Goal: Navigation & Orientation: Find specific page/section

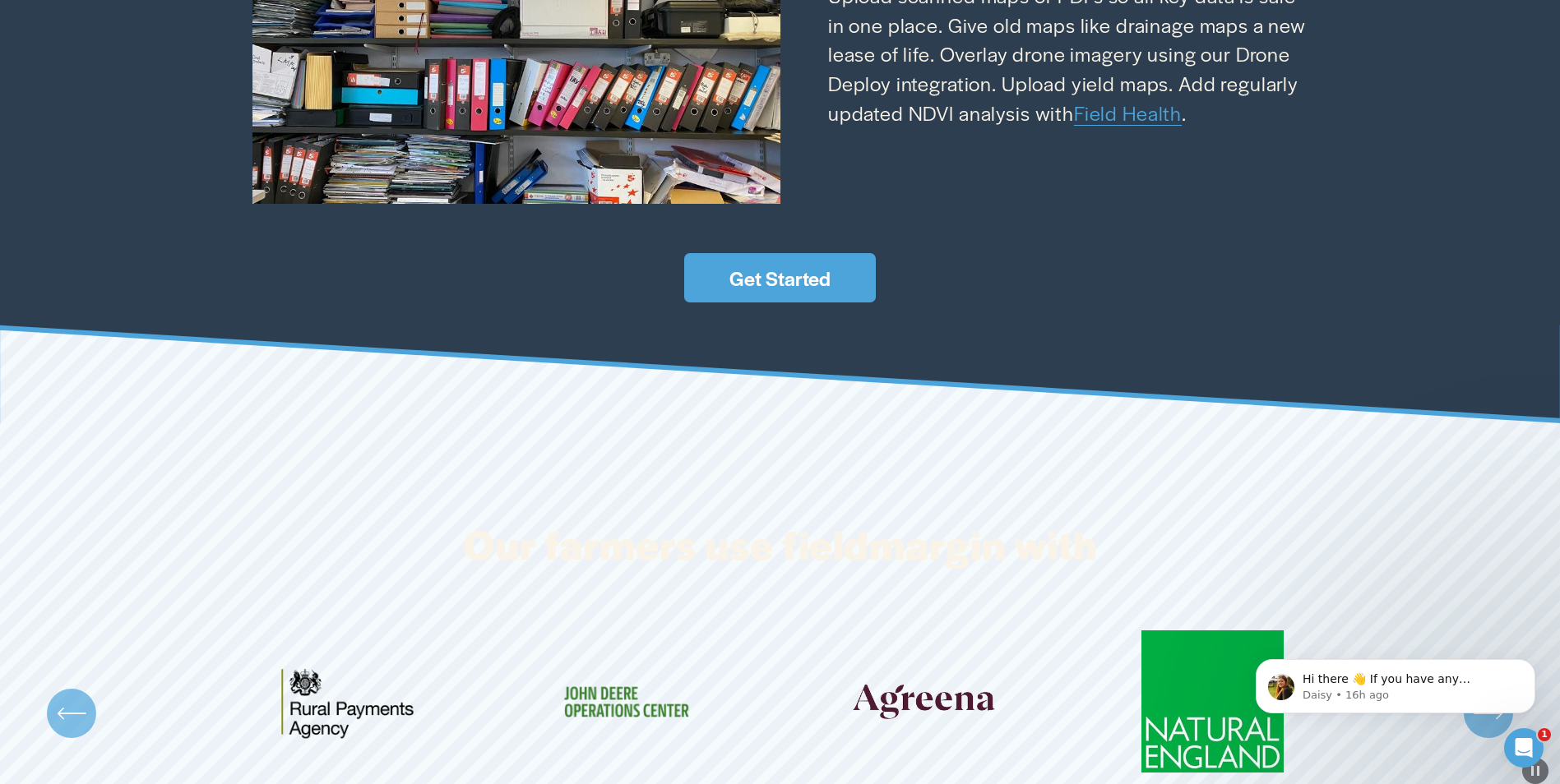
scroll to position [3205, 0]
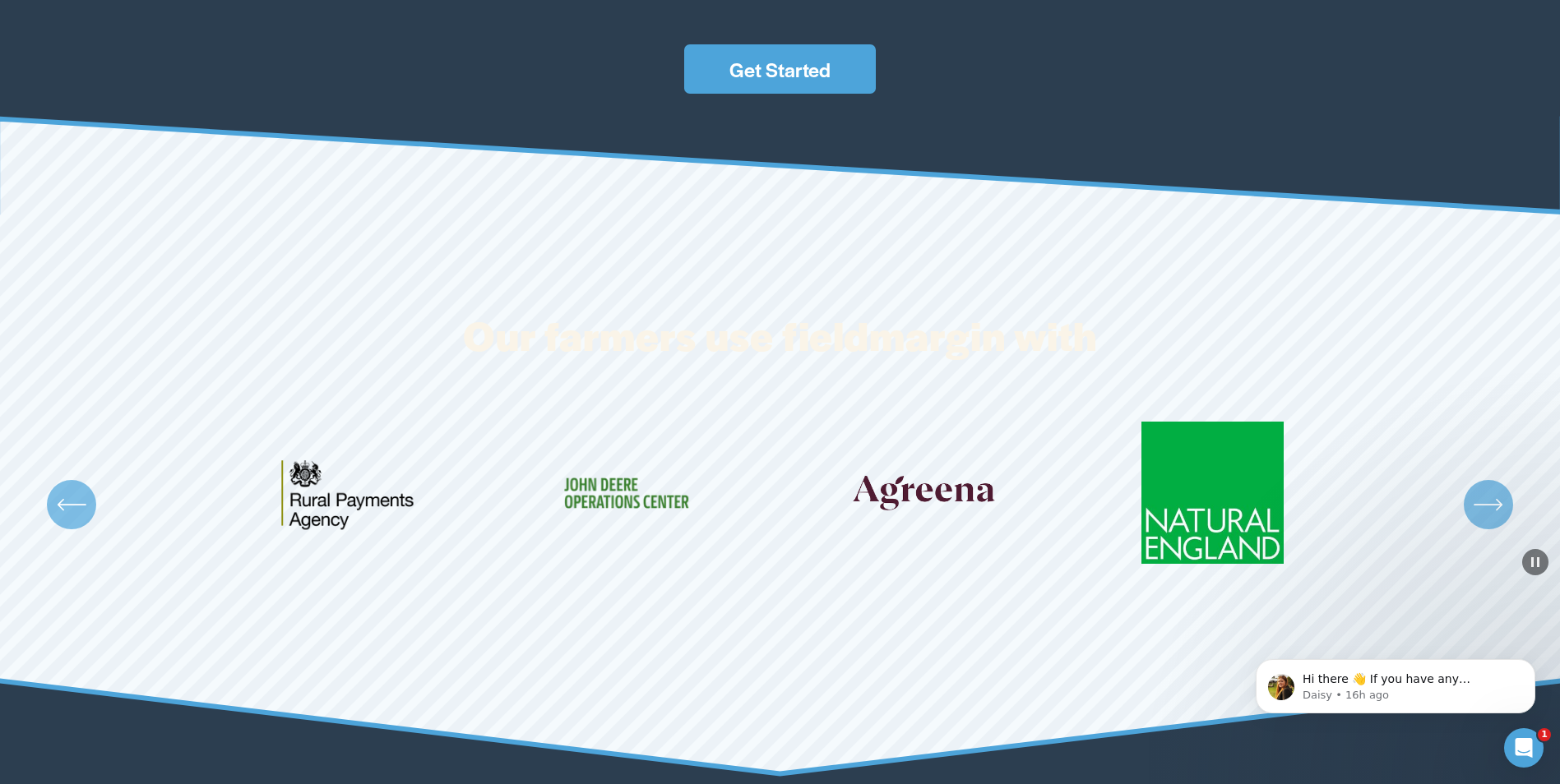
click at [1499, 513] on icon "\a \a \a Next\a \a" at bounding box center [1488, 504] width 29 height 29
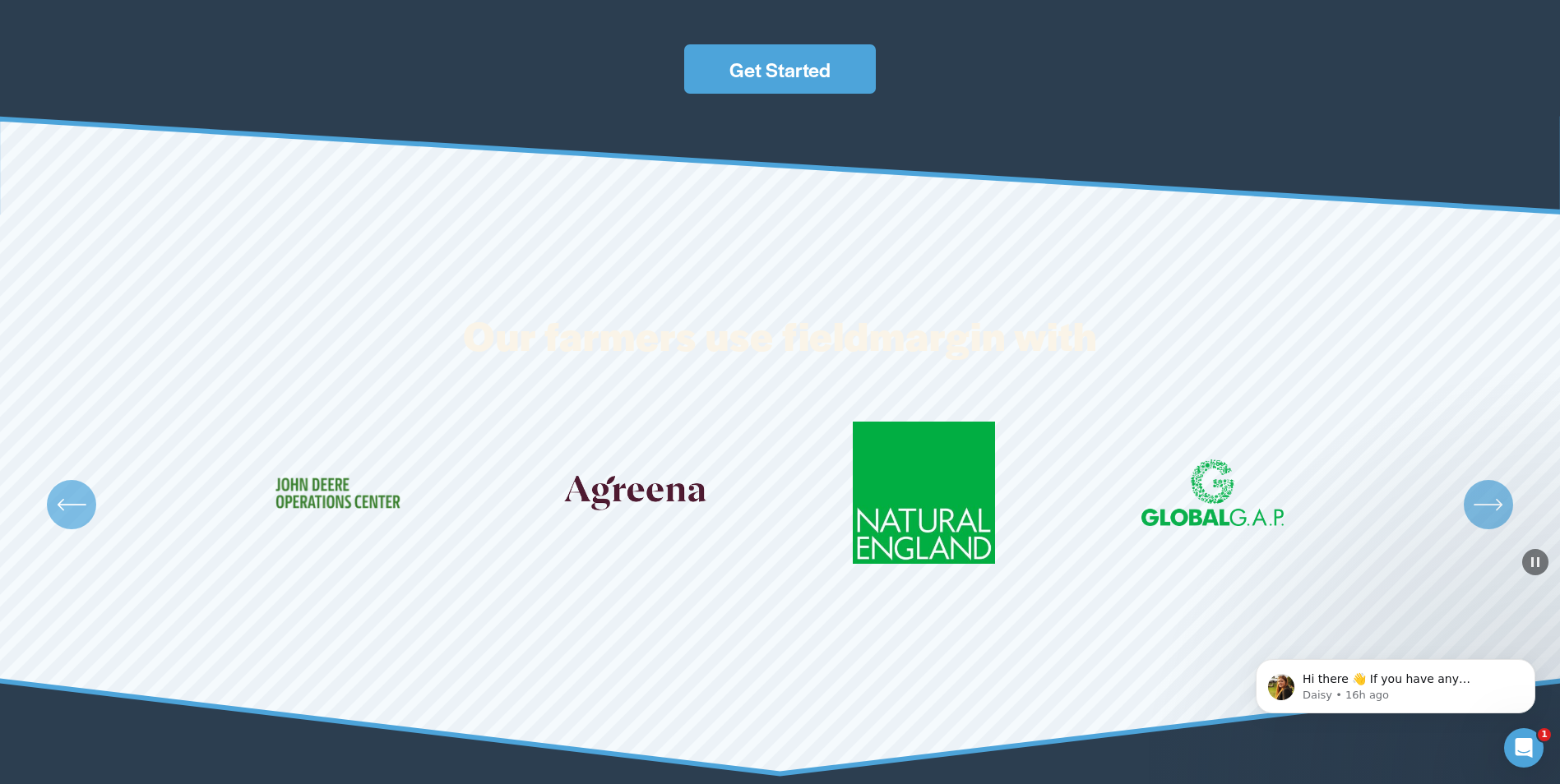
click at [1501, 509] on icon "\a \a \a Next\a \a" at bounding box center [1488, 504] width 29 height 29
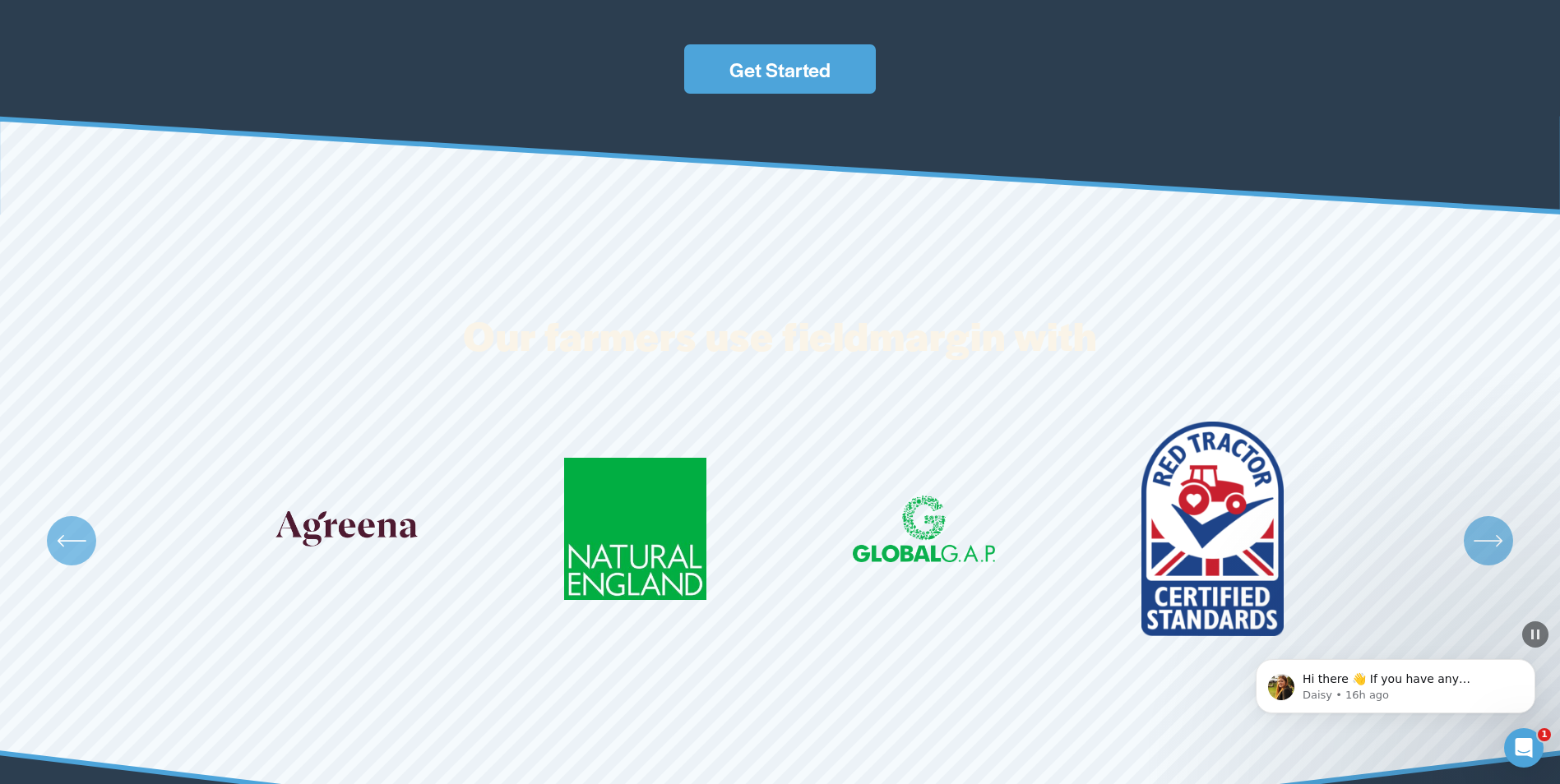
click at [1501, 509] on div "Carousel" at bounding box center [780, 540] width 1560 height 237
click at [1497, 542] on icon "\a \a \a Next\a \a" at bounding box center [1488, 540] width 29 height 29
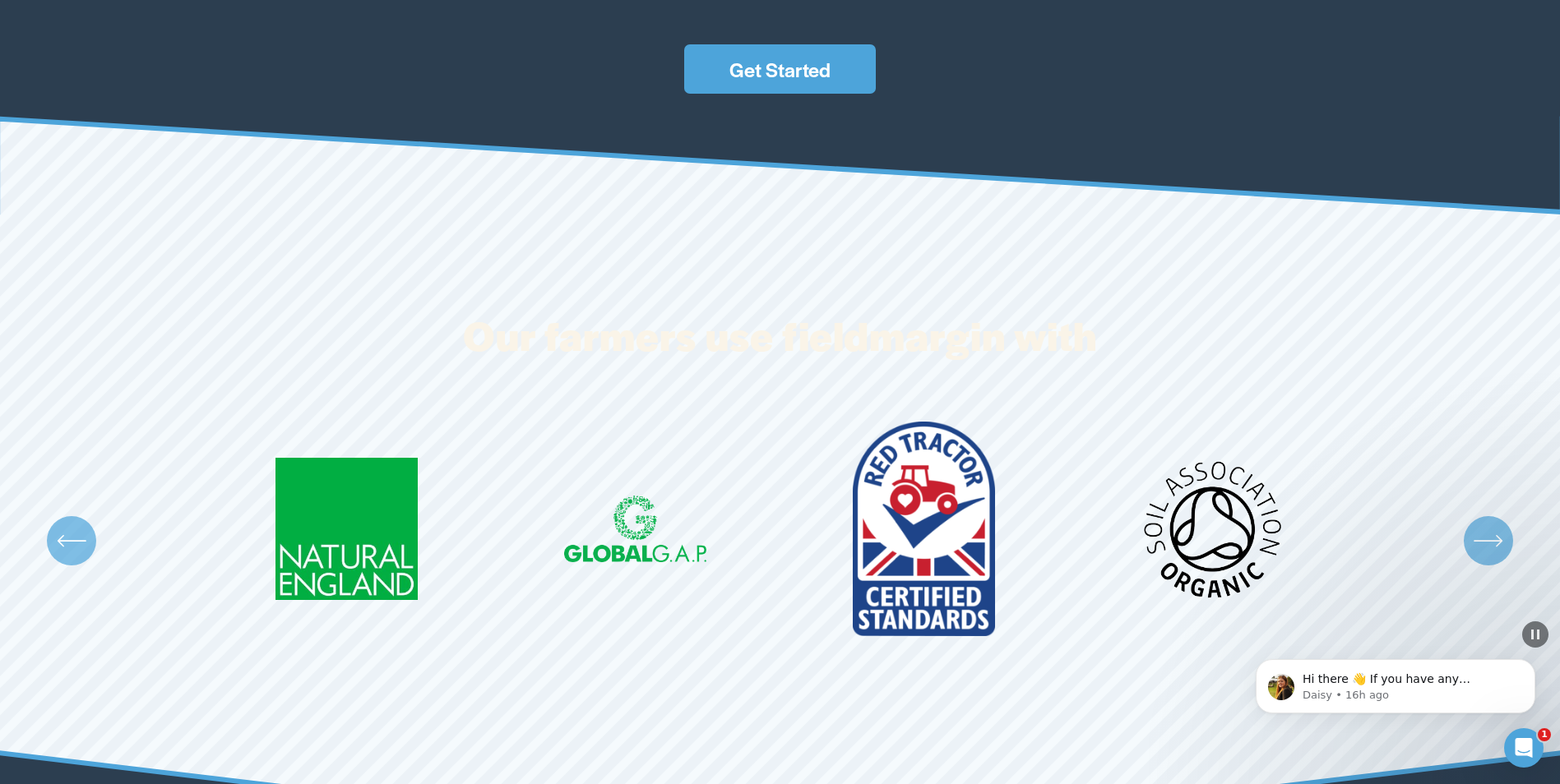
click at [1494, 545] on icon "\a \a \a Next\a \a" at bounding box center [1488, 540] width 29 height 29
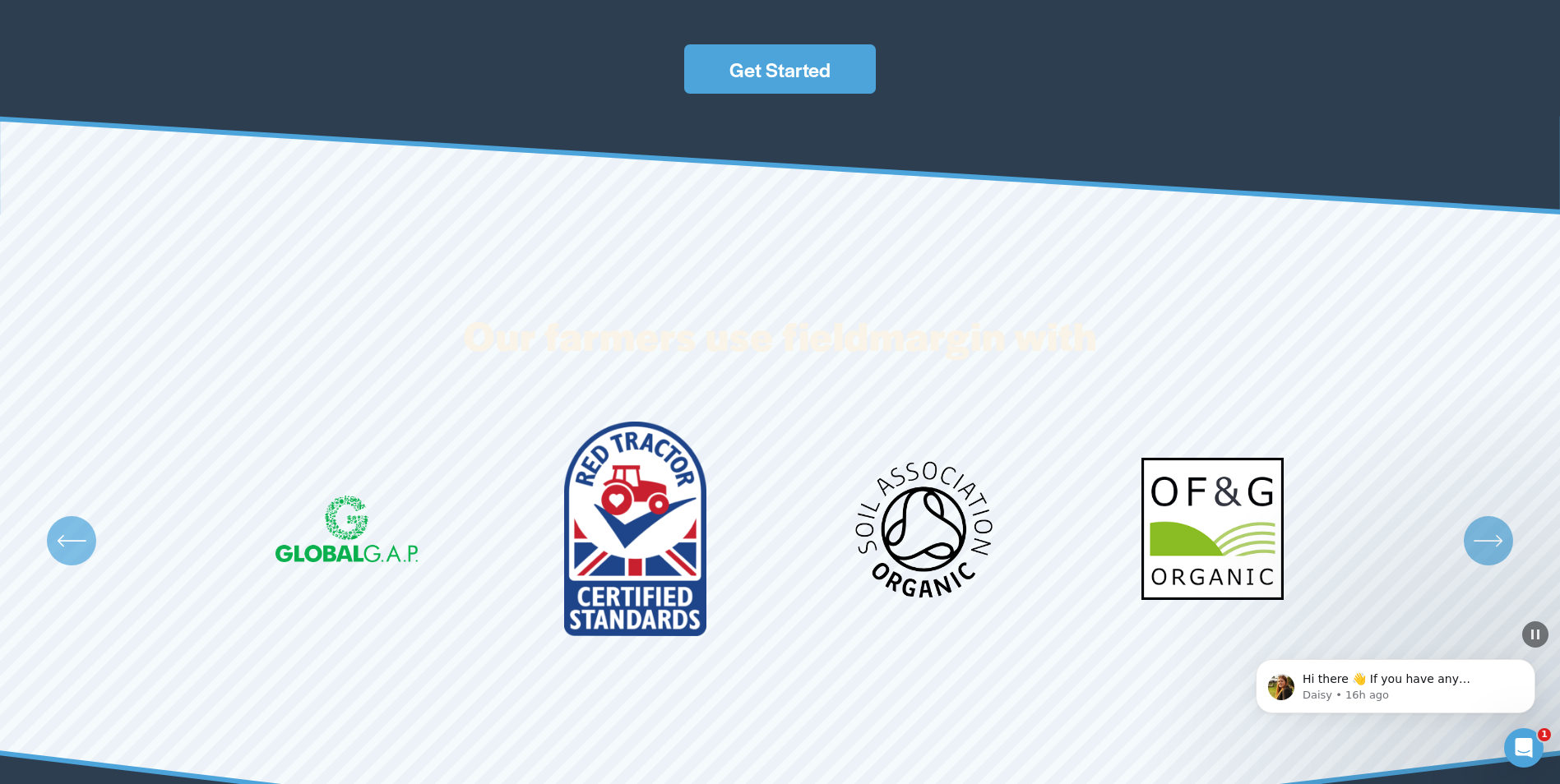
click at [1494, 545] on icon "\a \a \a Next\a \a" at bounding box center [1488, 540] width 29 height 29
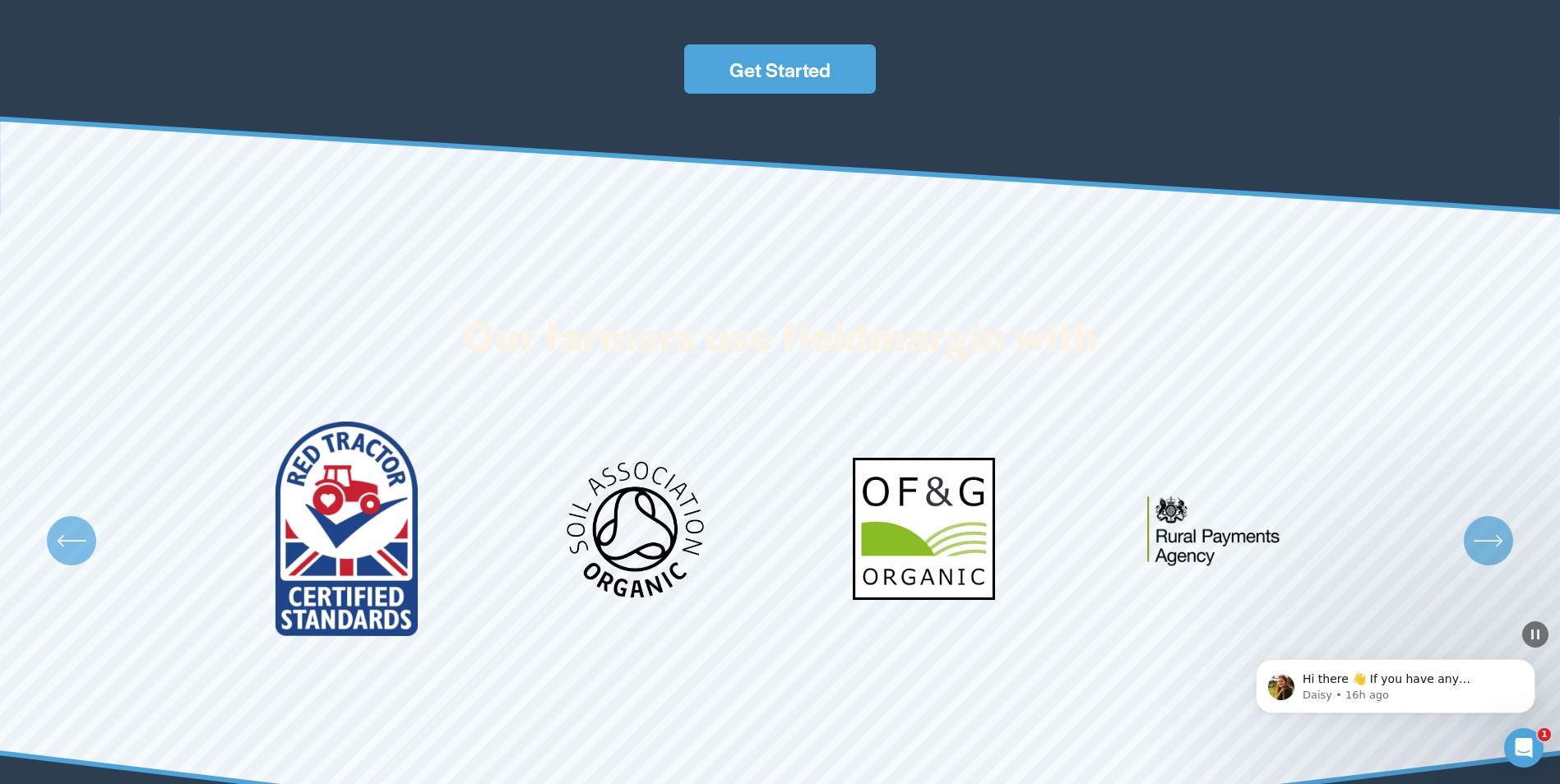
click at [1494, 545] on icon "\a \a \a Next\a \a" at bounding box center [1488, 540] width 29 height 29
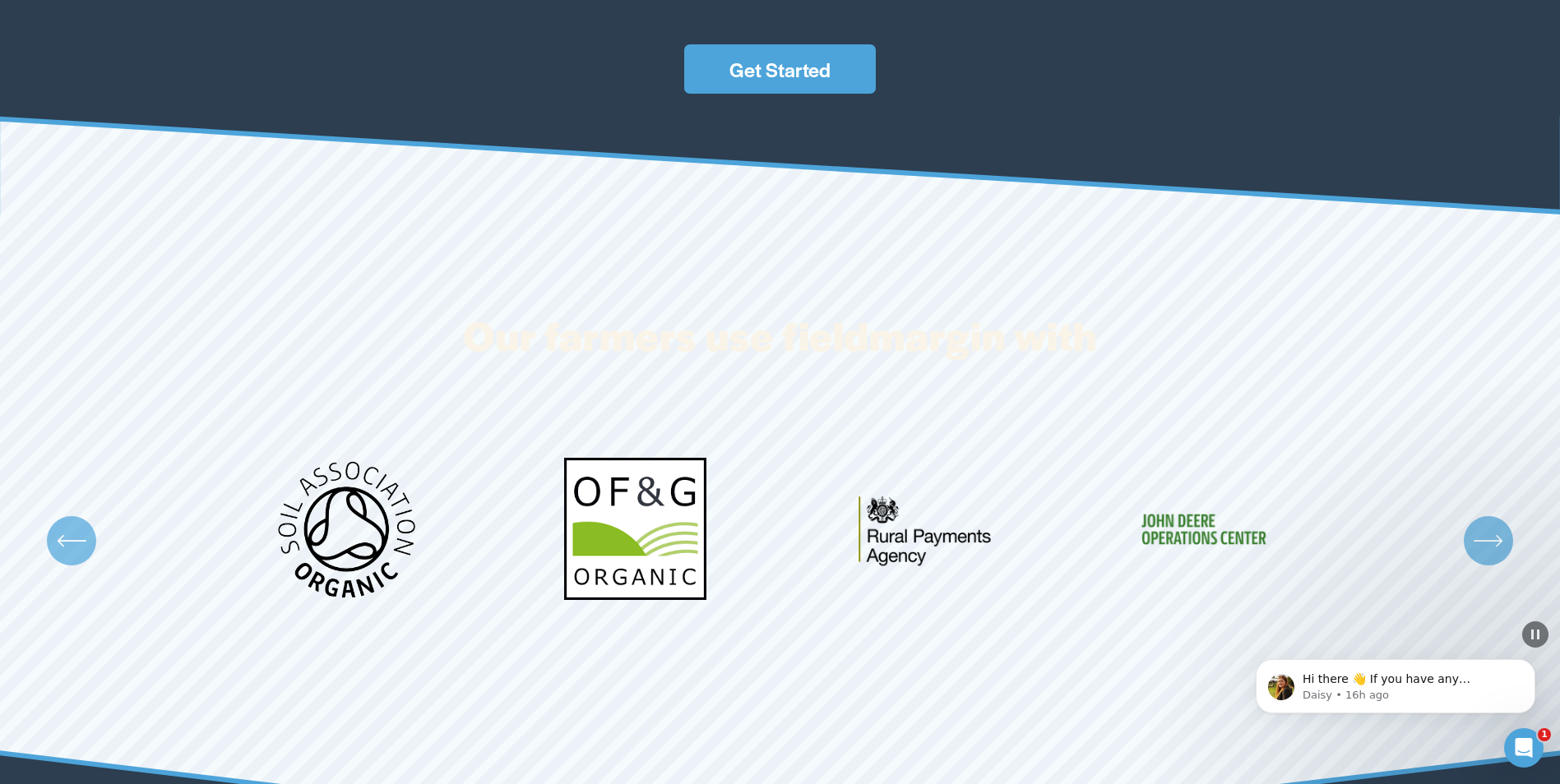
click at [1494, 545] on icon "\a \a \a Next\a \a" at bounding box center [1488, 540] width 29 height 29
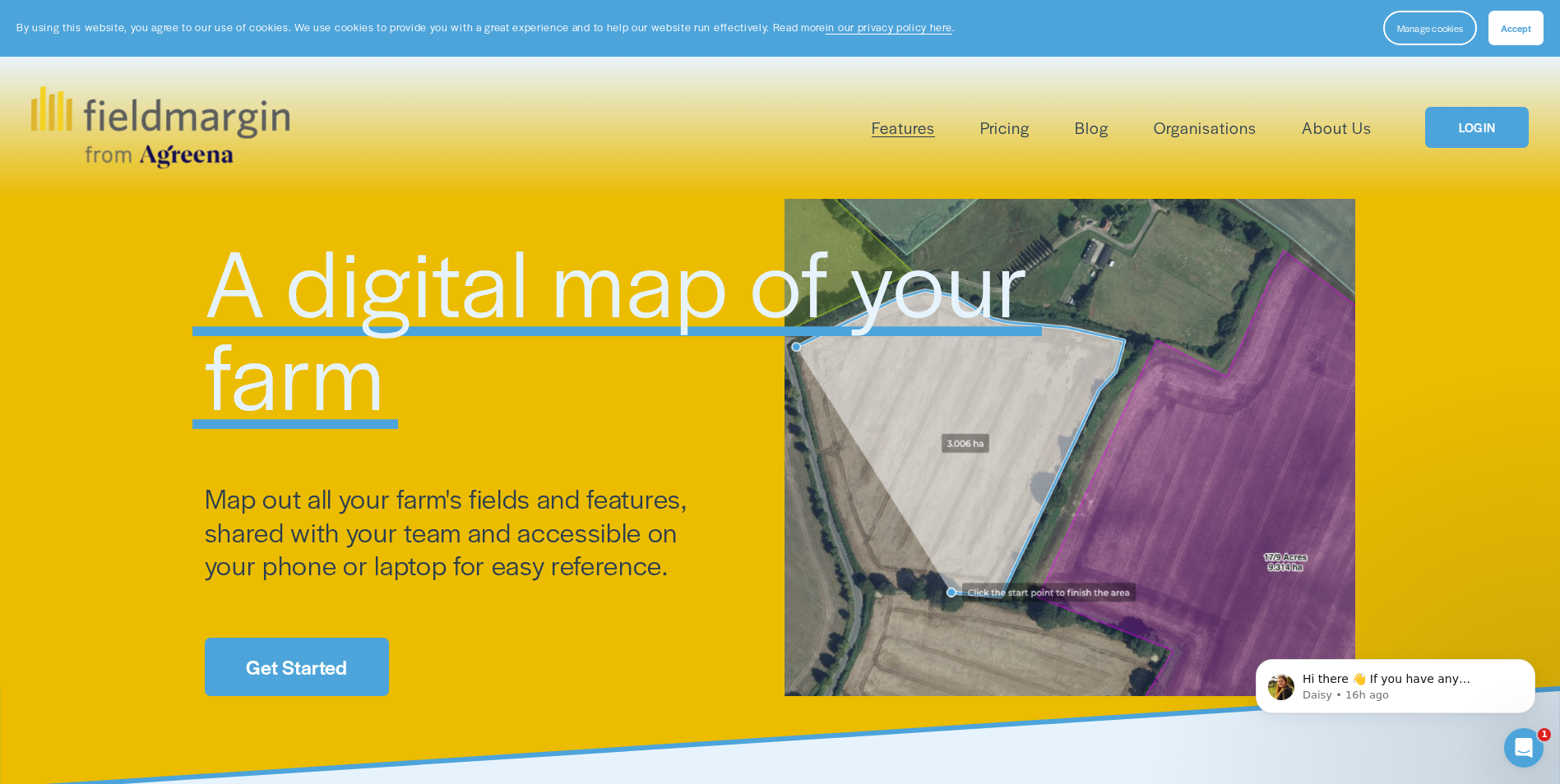
scroll to position [0, 0]
click at [0, 0] on span "Plan Work" at bounding box center [0, 0] width 0 height 0
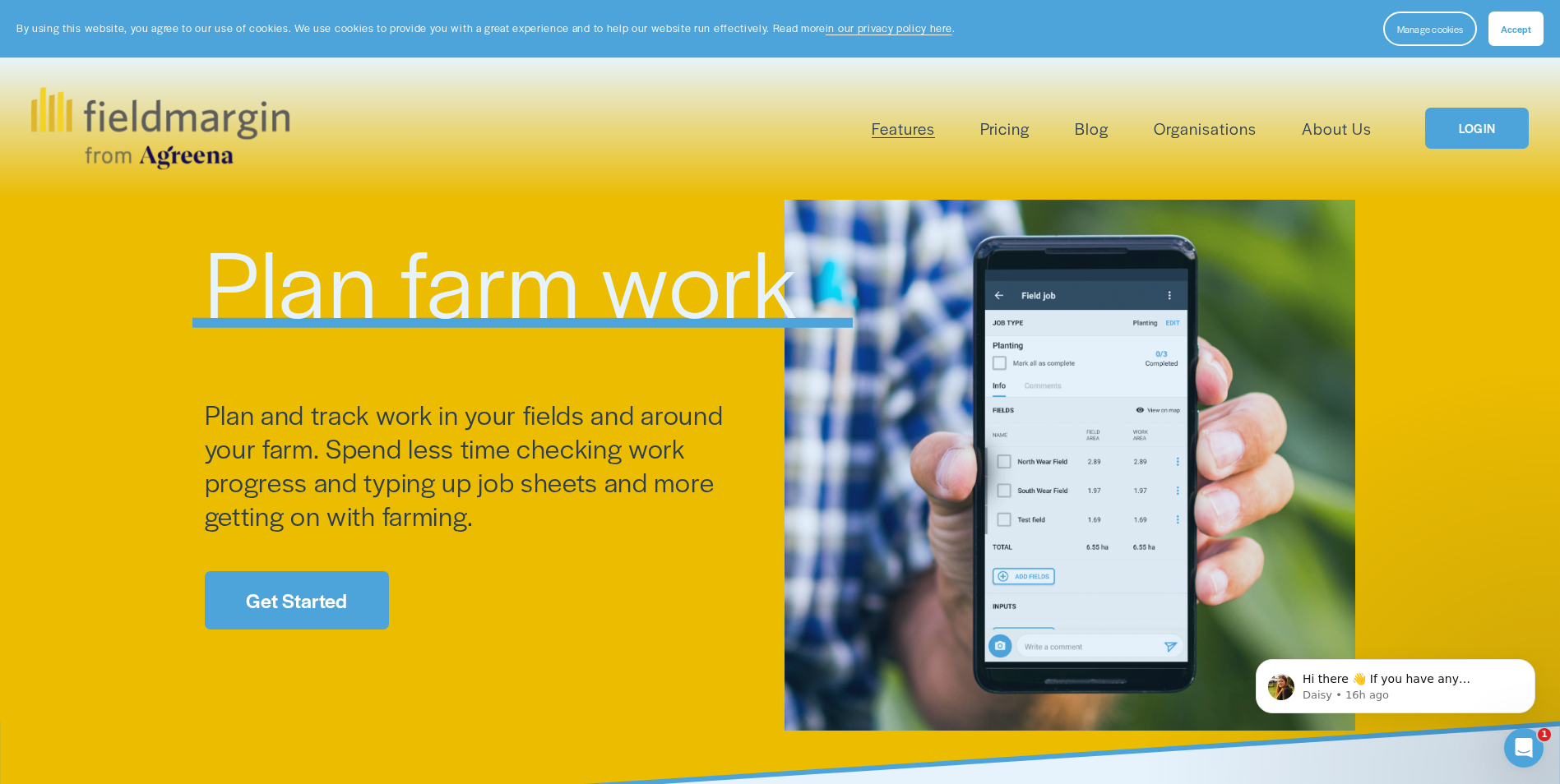
drag, startPoint x: 519, startPoint y: 131, endPoint x: 563, endPoint y: 113, distance: 47.5
click at [522, 128] on div "Features Mapping Plan Work Reporting Scouting Livestock" at bounding box center [858, 128] width 1030 height 27
click at [1526, 24] on span "Accept" at bounding box center [1516, 28] width 30 height 13
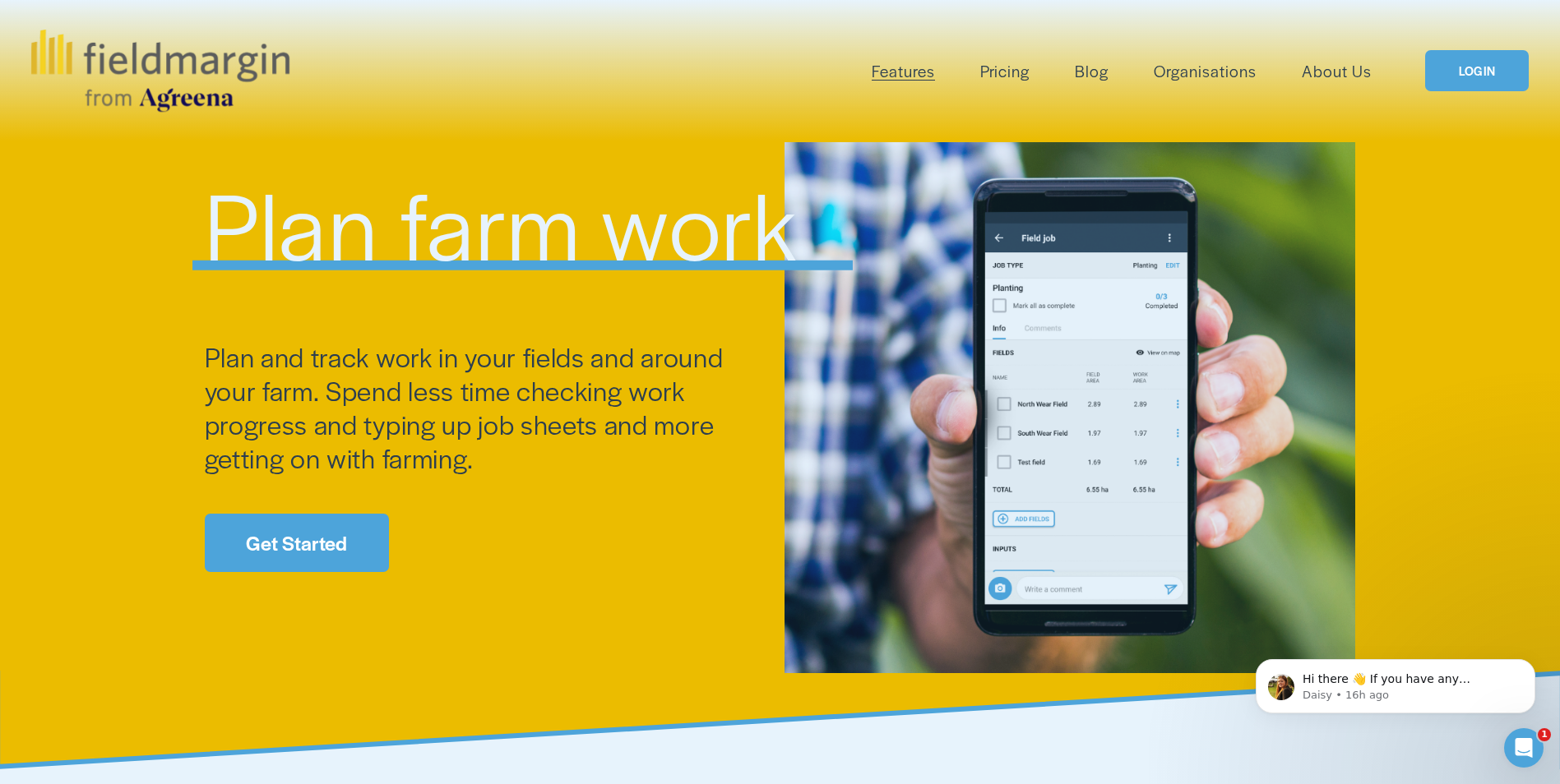
click at [455, 43] on div "Features Mapping Plan Work Reporting" at bounding box center [701, 70] width 1341 height 82
